Goal: Task Accomplishment & Management: Use online tool/utility

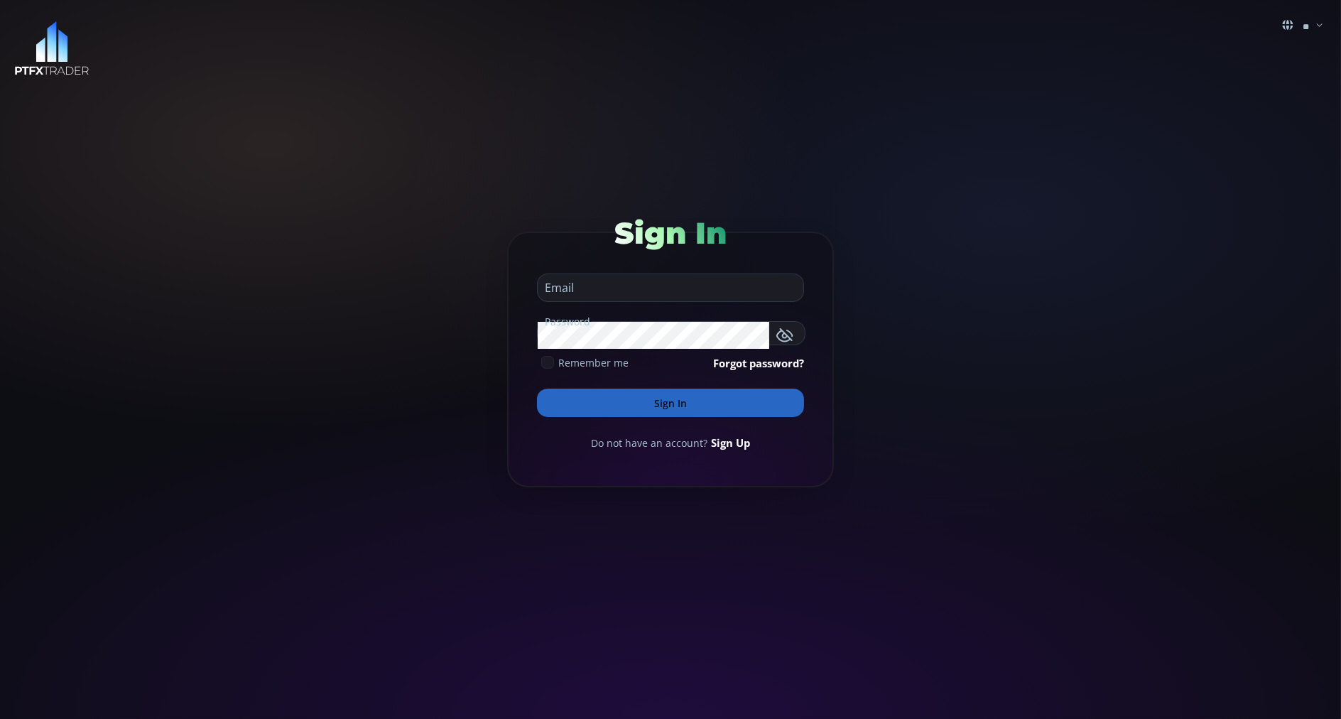
type input "**********"
click at [777, 328] on button "button" at bounding box center [766, 333] width 28 height 18
click at [597, 398] on button "Sign In" at bounding box center [670, 402] width 267 height 28
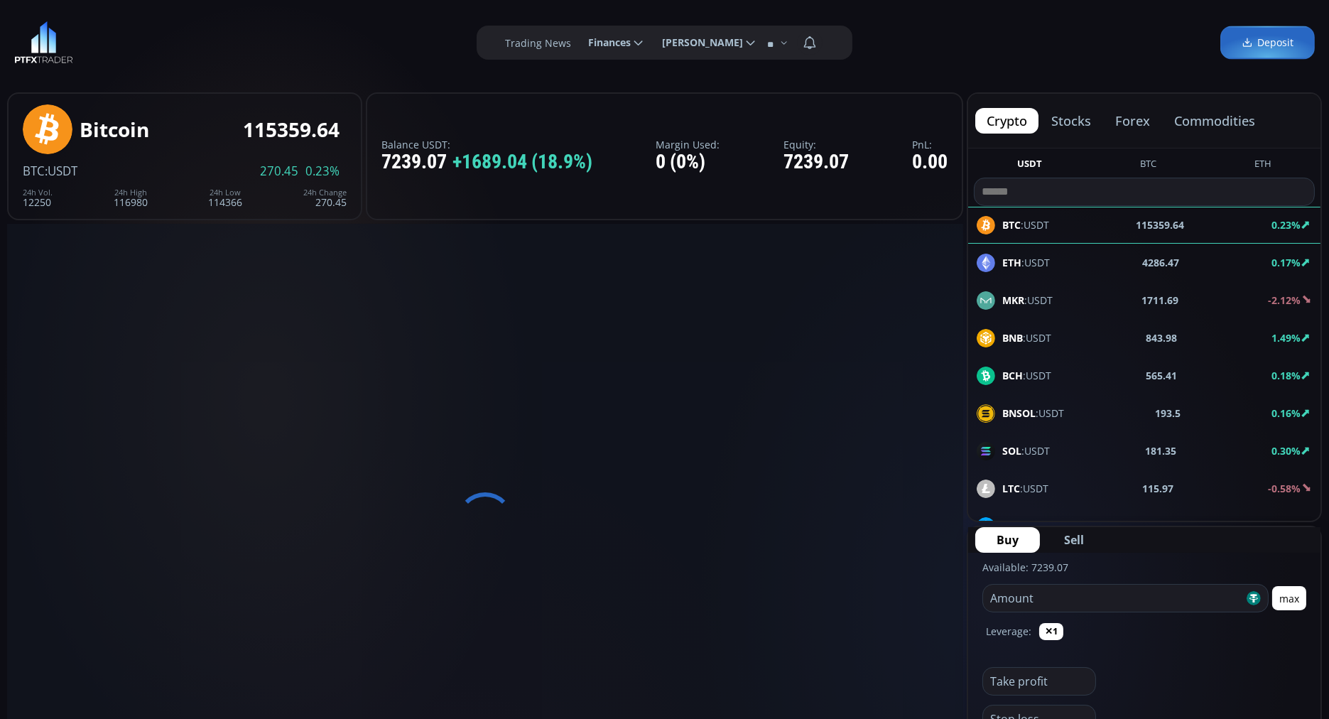
scroll to position [192, 0]
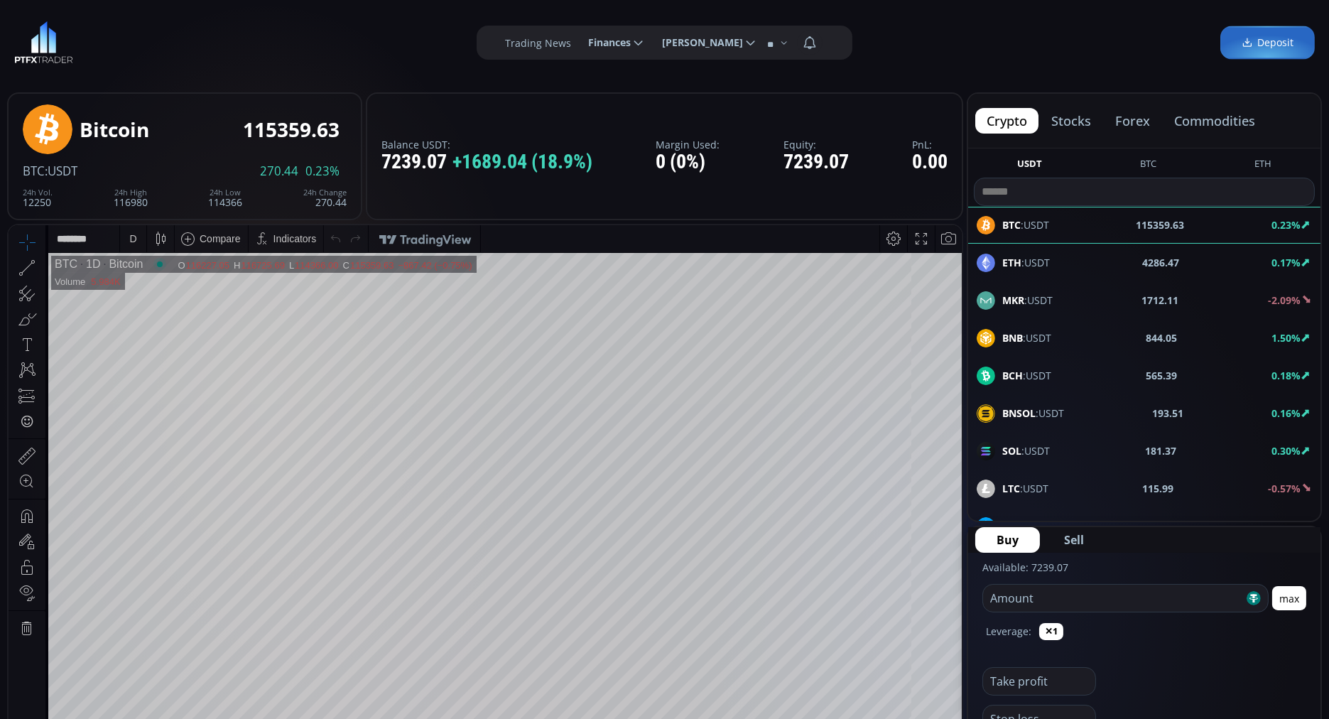
click at [1226, 118] on button "commodities" at bounding box center [1215, 121] width 104 height 26
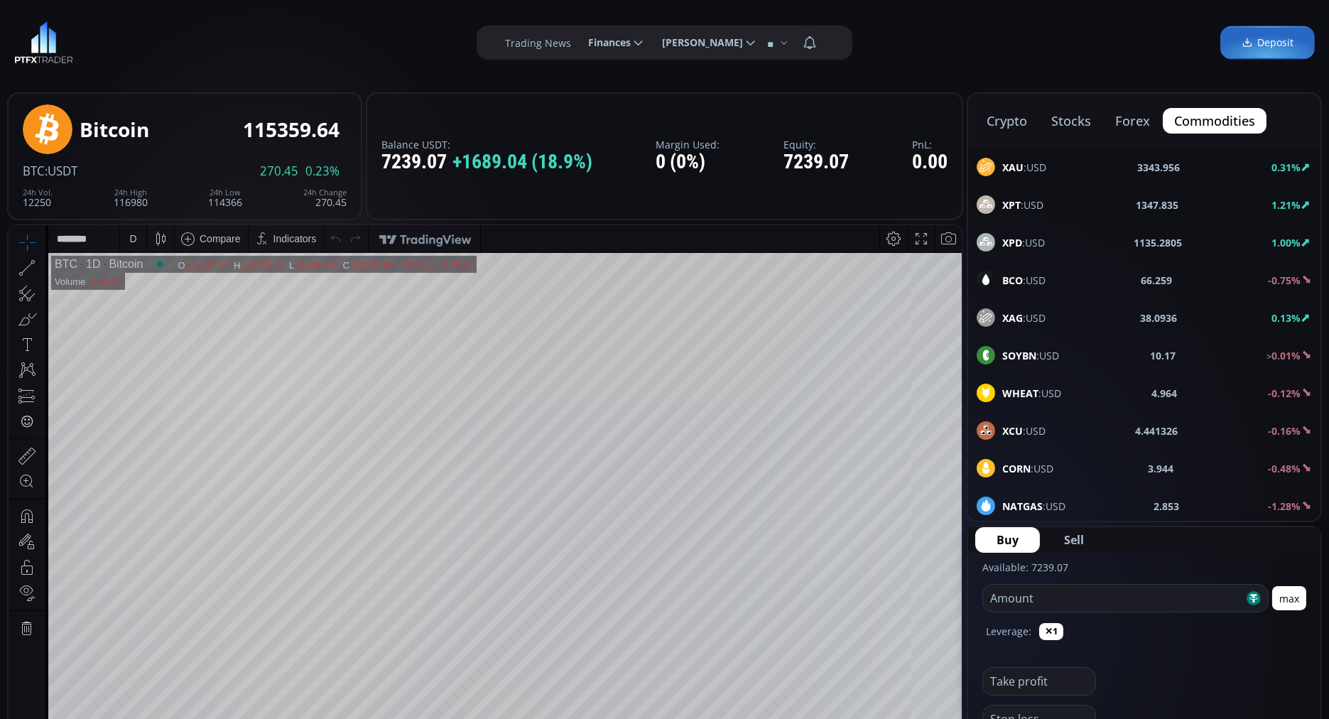
click at [1020, 278] on b "BCO" at bounding box center [1012, 279] width 21 height 13
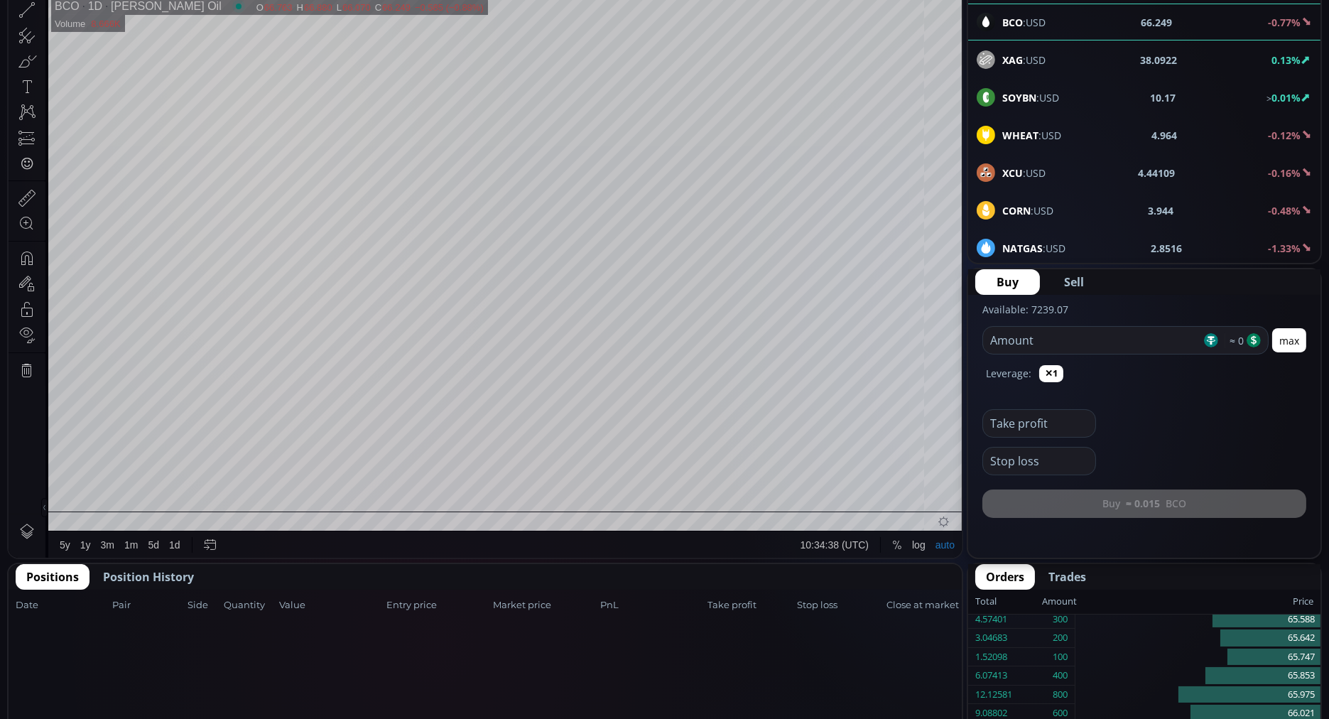
scroll to position [258, 0]
click at [170, 576] on span "Position History" at bounding box center [148, 575] width 91 height 17
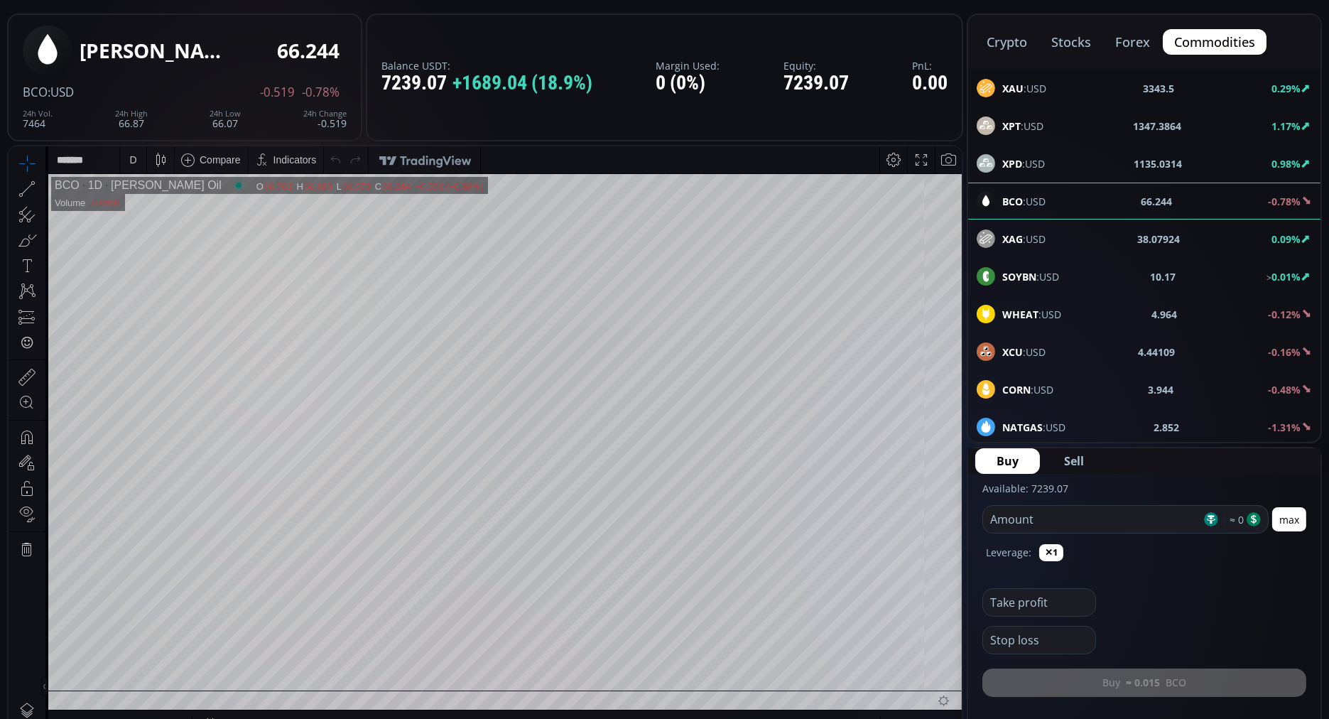
scroll to position [0, 0]
